Goal: Book appointment/travel/reservation

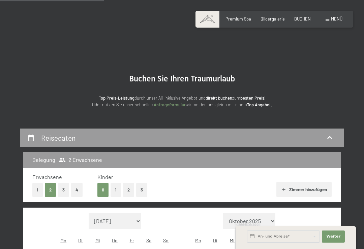
select select "[DATE]"
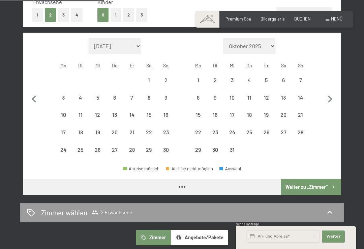
select select "[DATE]"
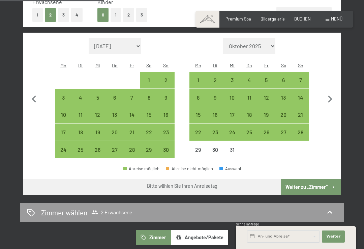
click at [331, 92] on icon "button" at bounding box center [330, 99] width 14 height 14
select select "[DATE]"
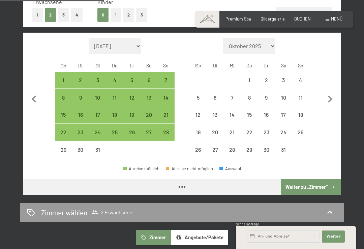
select select "[DATE]"
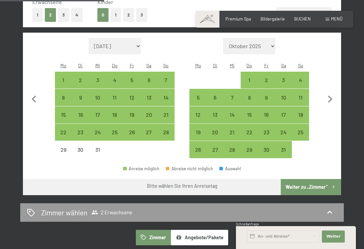
click at [302, 95] on div "11" at bounding box center [301, 103] width 16 height 16
select select "[DATE]"
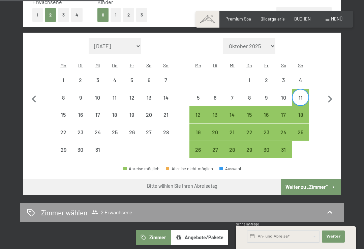
click at [304, 112] on div "18" at bounding box center [301, 120] width 16 height 16
select select "[DATE]"
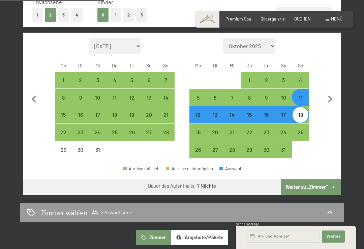
click at [315, 179] on button "Weiter zu „Zimmer“" at bounding box center [311, 187] width 60 height 16
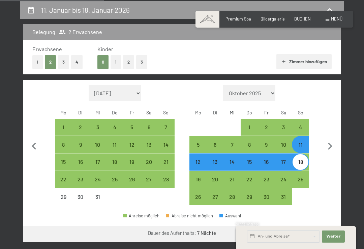
select select "[DATE]"
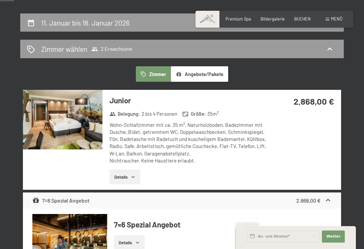
scroll to position [116, 0]
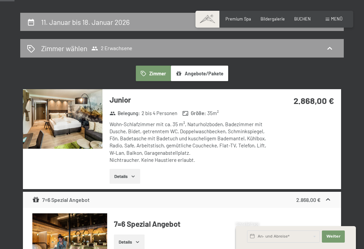
click at [50, 110] on img at bounding box center [63, 119] width 80 height 60
